Goal: Transaction & Acquisition: Purchase product/service

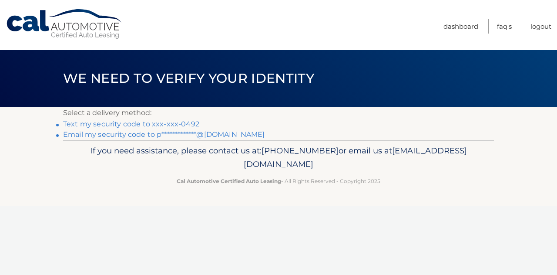
click at [107, 124] on link "Text my security code to xxx-xxx-0492" at bounding box center [131, 124] width 136 height 8
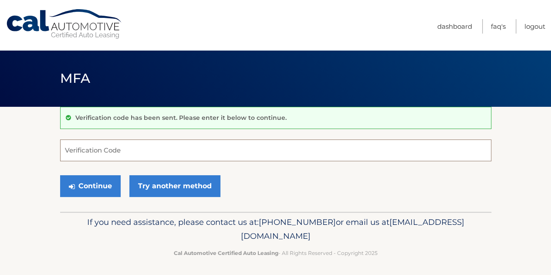
click at [98, 153] on input "Verification Code" at bounding box center [275, 150] width 431 height 22
type input "028081"
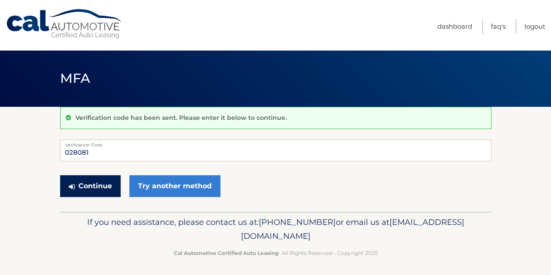
click at [104, 189] on button "Continue" at bounding box center [90, 186] width 61 height 22
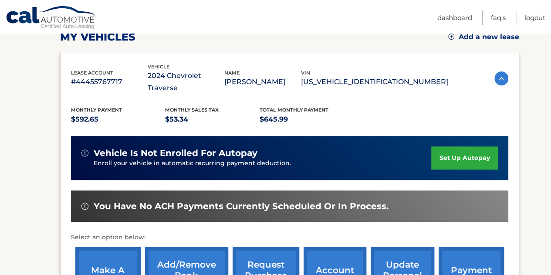
scroll to position [202, 0]
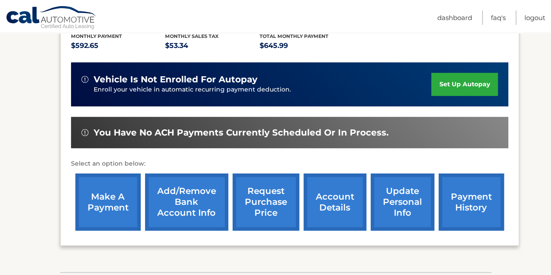
click at [104, 191] on link "make a payment" at bounding box center [107, 201] width 65 height 57
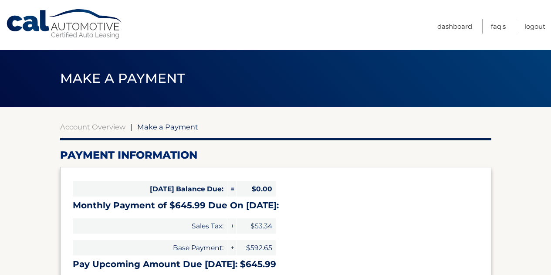
select select "ODU1OGZhMTQtYjY3Ni00M2Y3LWJhNzItZDg1M2U4YjdiMmQ5"
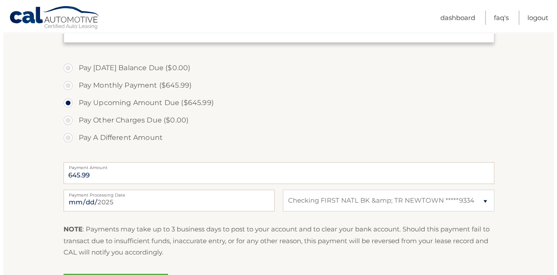
scroll to position [258, 0]
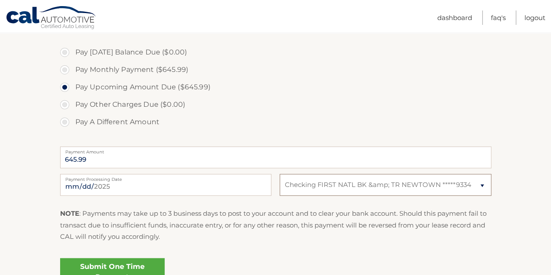
click at [421, 183] on select "Select Bank Account Checking FIRST NATL BK &amp; TR NEWTOWN *****9334" at bounding box center [384, 185] width 211 height 22
click at [279, 174] on select "Select Bank Account Checking FIRST NATL BK &amp; TR NEWTOWN *****9334" at bounding box center [384, 185] width 211 height 22
click at [138, 259] on link "Submit One Time Payment" at bounding box center [112, 272] width 104 height 28
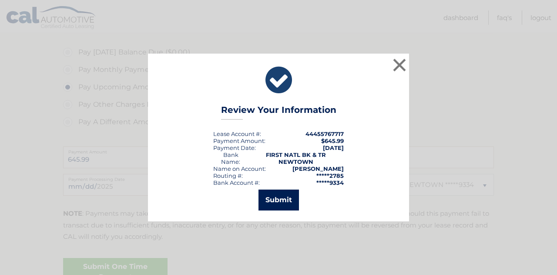
click at [286, 192] on button "Submit" at bounding box center [279, 199] width 40 height 21
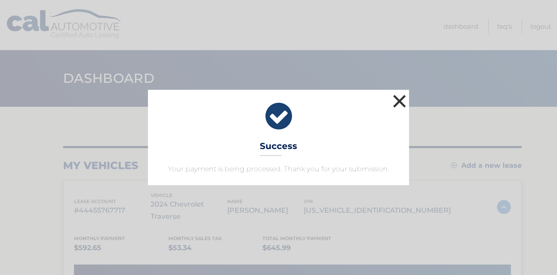
click at [403, 96] on button "×" at bounding box center [399, 100] width 17 height 17
